Goal: Information Seeking & Learning: Learn about a topic

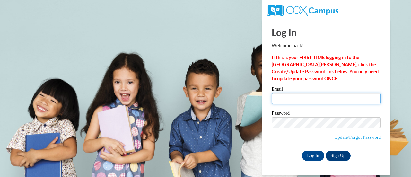
click at [309, 100] on input "Email" at bounding box center [326, 98] width 109 height 11
type input "[PERSON_NAME][EMAIL_ADDRESS][PERSON_NAME][DOMAIN_NAME]"
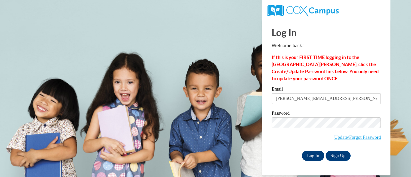
click at [315, 155] on input "Log In" at bounding box center [313, 156] width 22 height 10
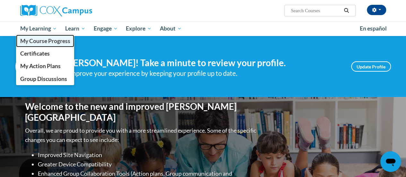
click at [31, 42] on span "My Course Progress" at bounding box center [45, 41] width 50 height 7
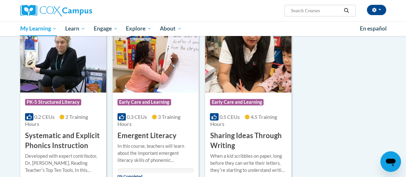
scroll to position [100, 0]
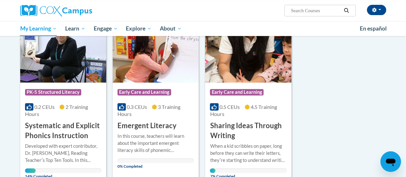
click at [86, 65] on img at bounding box center [63, 50] width 86 height 66
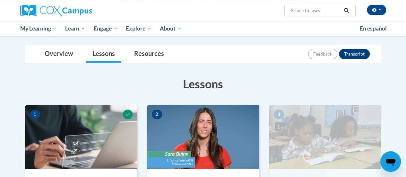
scroll to position [69, 0]
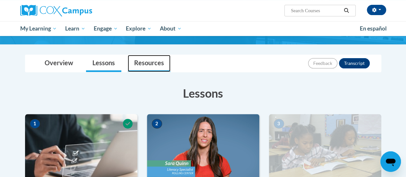
click at [144, 60] on link "Resources" at bounding box center [149, 63] width 43 height 17
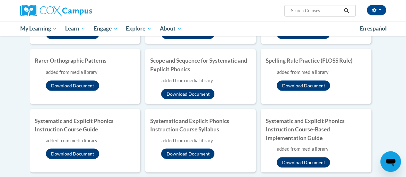
scroll to position [540, 0]
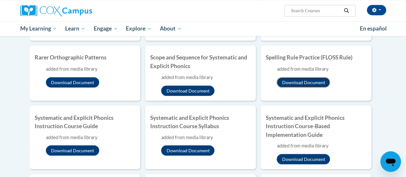
click at [305, 87] on button "Download Document" at bounding box center [303, 82] width 53 height 10
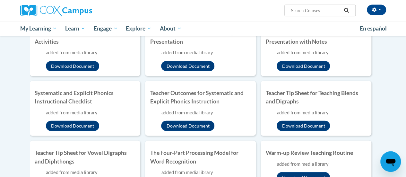
scroll to position [702, 0]
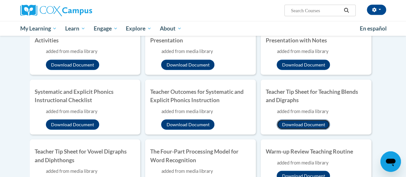
click at [294, 130] on button "Download Document" at bounding box center [303, 125] width 53 height 10
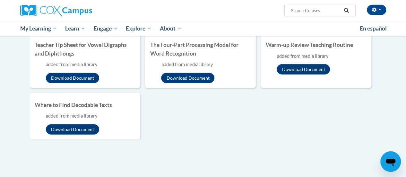
scroll to position [815, 0]
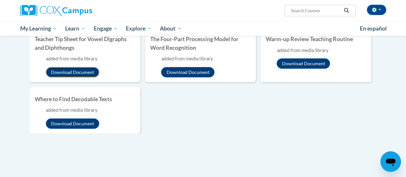
click at [76, 77] on button "Download Document" at bounding box center [72, 72] width 53 height 10
